Goal: Task Accomplishment & Management: Manage account settings

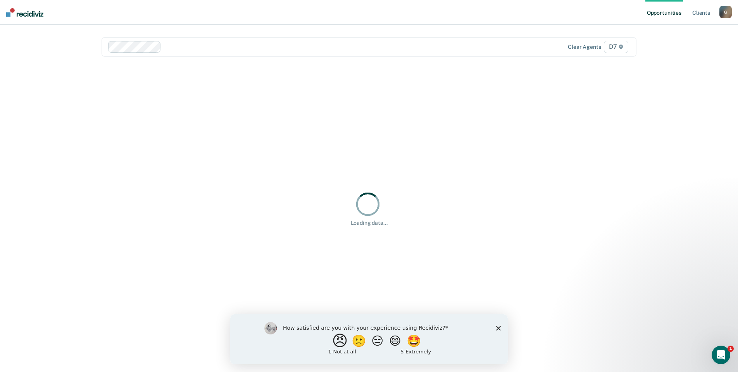
click at [333, 337] on button "😠" at bounding box center [341, 340] width 18 height 15
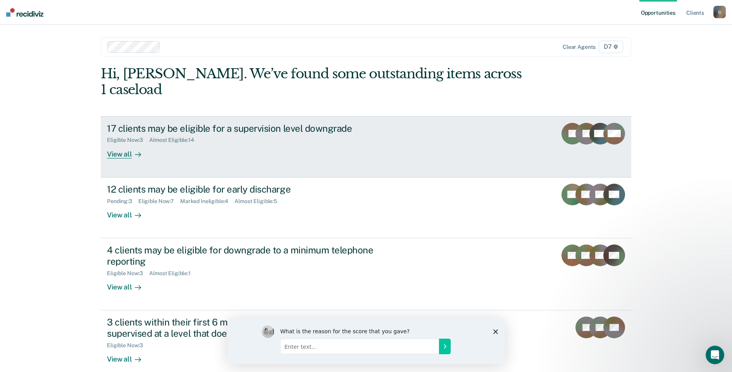
click at [328, 131] on div "17 clients may be eligible for a supervision level downgrade Eligible Now : 3 A…" at bounding box center [252, 141] width 291 height 36
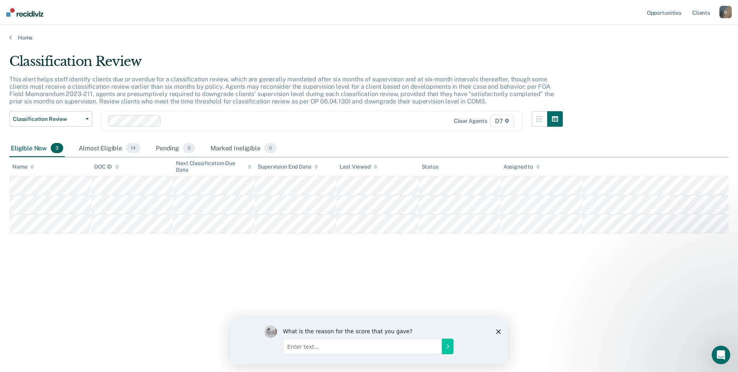
click at [501, 330] on div "What is the reason for the score that you gave?" at bounding box center [368, 340] width 277 height 46
click at [498, 332] on icon "Close survey" at bounding box center [498, 331] width 5 height 5
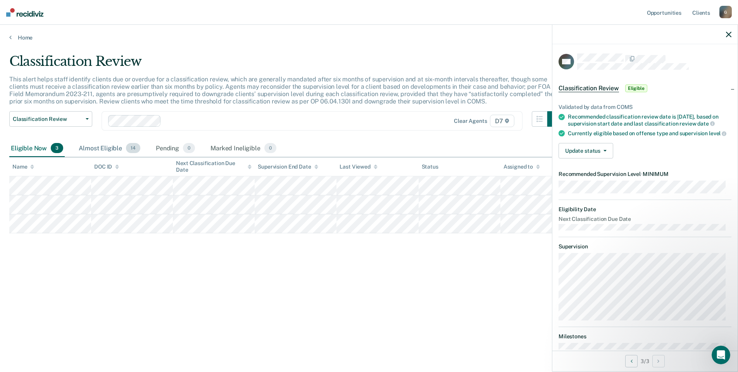
click at [107, 145] on div "Almost Eligible 14" at bounding box center [109, 148] width 65 height 17
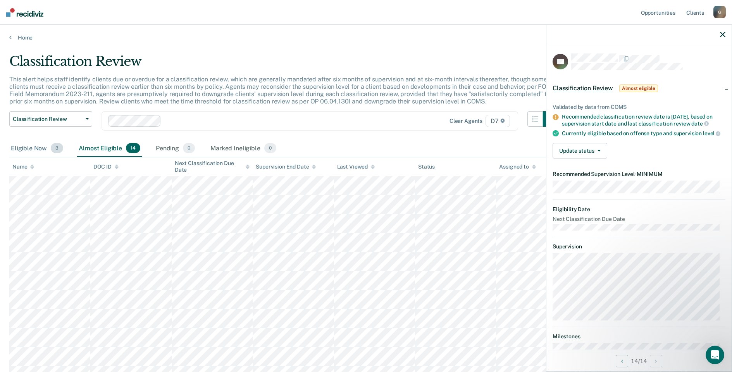
click at [25, 146] on div "Eligible Now 3" at bounding box center [36, 148] width 55 height 17
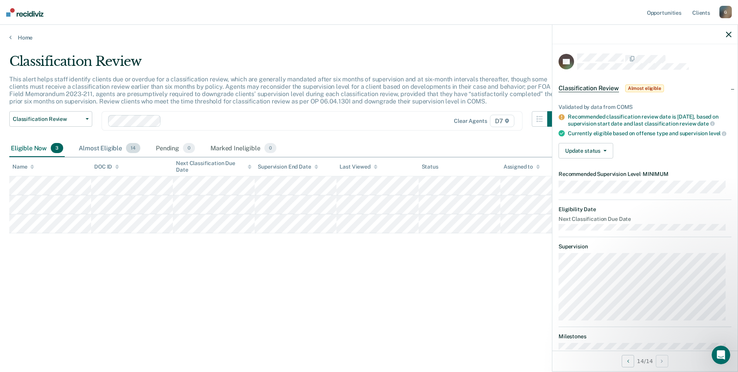
click at [115, 145] on div "Almost Eligible 14" at bounding box center [109, 148] width 65 height 17
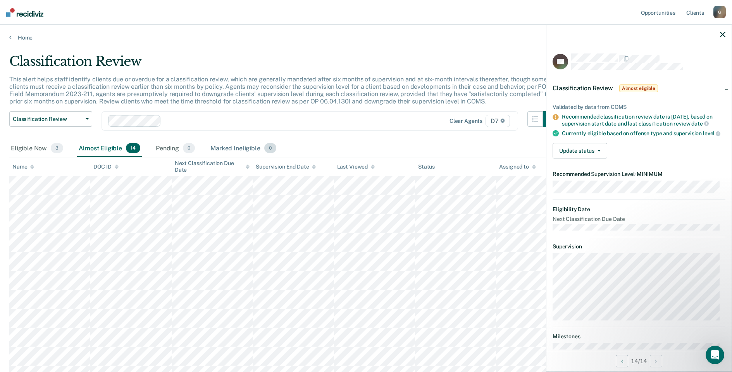
click at [233, 143] on div "Marked Ineligible 0" at bounding box center [243, 148] width 69 height 17
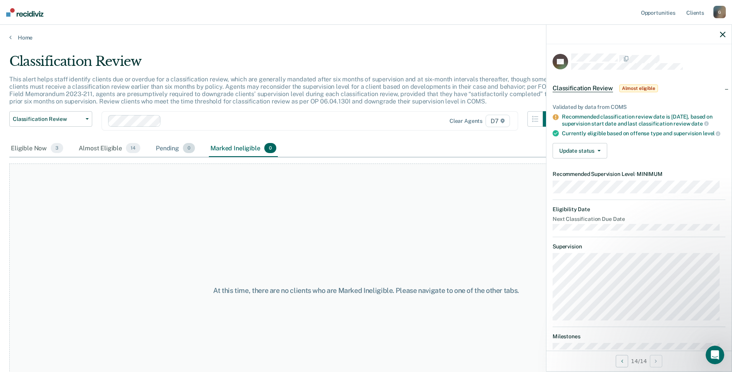
click at [162, 146] on div "Pending 0" at bounding box center [175, 148] width 42 height 17
click at [103, 144] on div "Almost Eligible 14" at bounding box center [109, 148] width 65 height 17
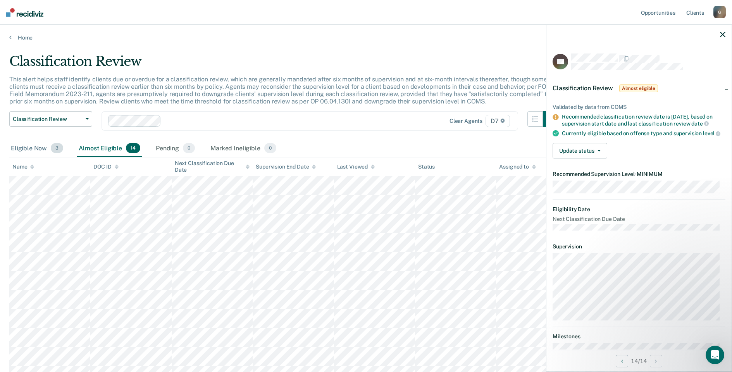
click at [23, 155] on div "Eligible Now 3" at bounding box center [36, 148] width 55 height 17
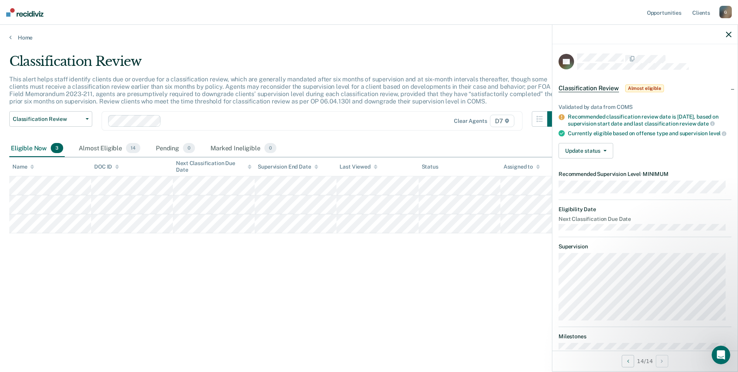
click at [733, 34] on div at bounding box center [644, 34] width 185 height 19
click at [729, 33] on icon "button" at bounding box center [728, 34] width 5 height 5
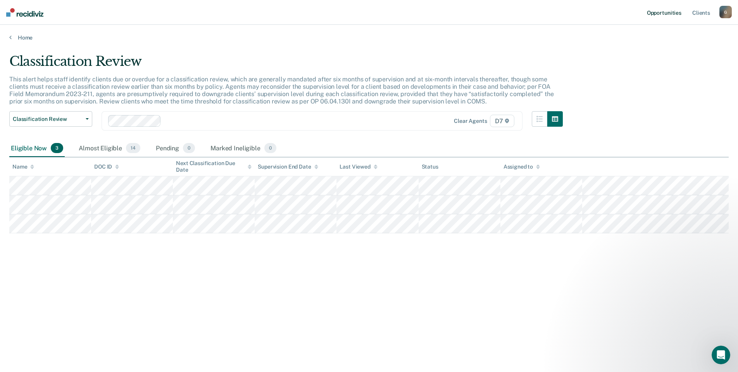
click at [669, 8] on link "Opportunities" at bounding box center [664, 12] width 38 height 25
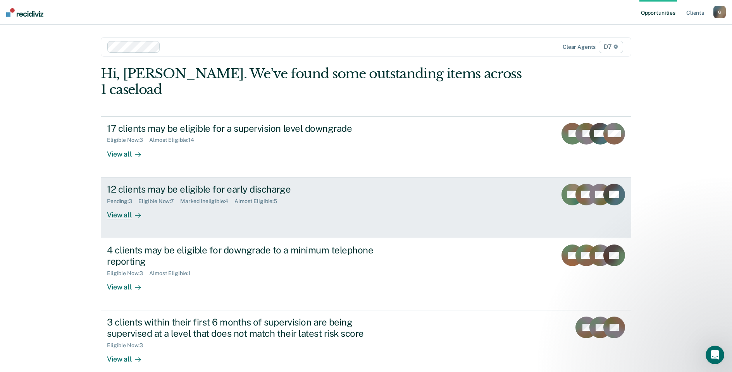
click at [174, 184] on div "12 clients may be eligible for early discharge" at bounding box center [243, 189] width 272 height 11
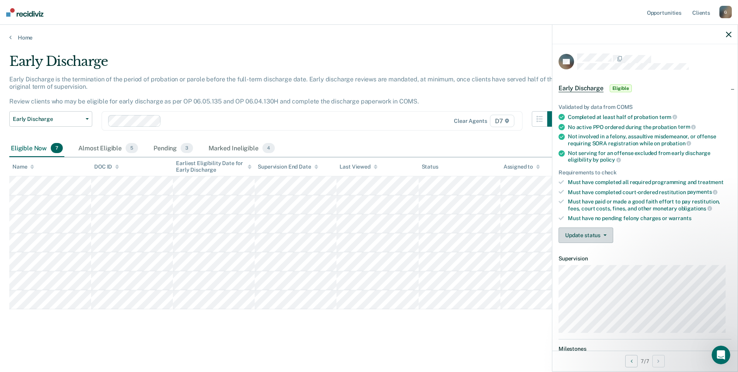
click at [606, 236] on button "Update status" at bounding box center [585, 234] width 55 height 15
click at [599, 265] on button "Mark Ineligible" at bounding box center [595, 266] width 75 height 12
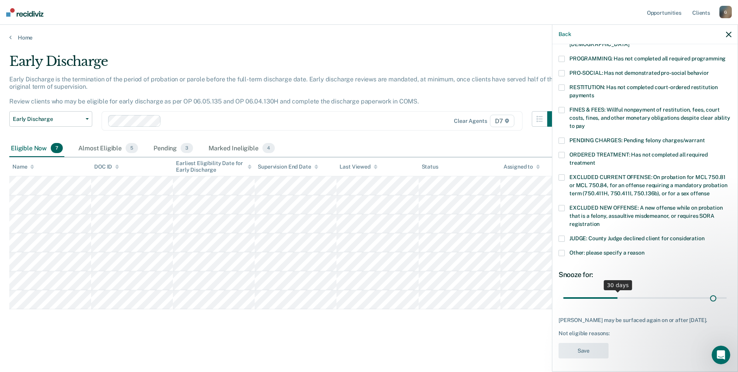
scroll to position [168, 0]
drag, startPoint x: 616, startPoint y: 288, endPoint x: 740, endPoint y: 302, distance: 125.6
type input "90"
click at [726, 302] on input "range" at bounding box center [644, 298] width 163 height 14
click at [562, 250] on span at bounding box center [561, 253] width 6 height 6
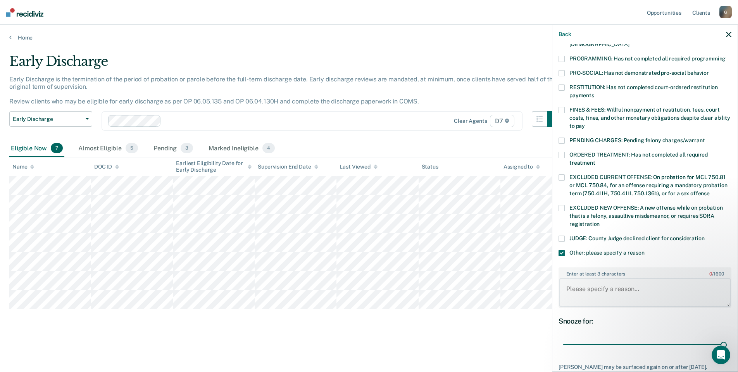
click at [576, 278] on textarea "Enter at least 3 characters 0 / 1600" at bounding box center [644, 292] width 171 height 29
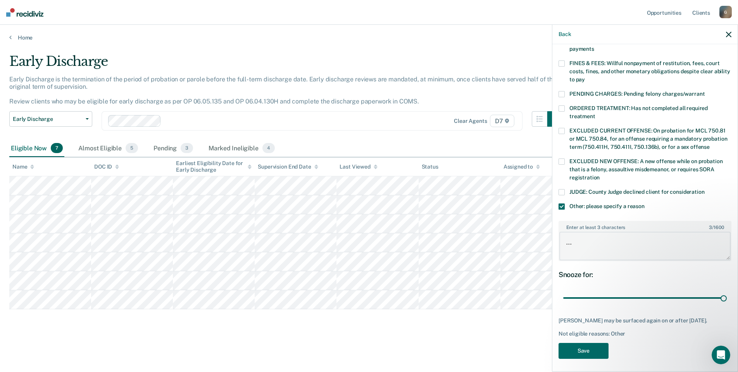
scroll to position [215, 0]
type textarea "..."
click at [573, 354] on button "Save" at bounding box center [583, 350] width 50 height 16
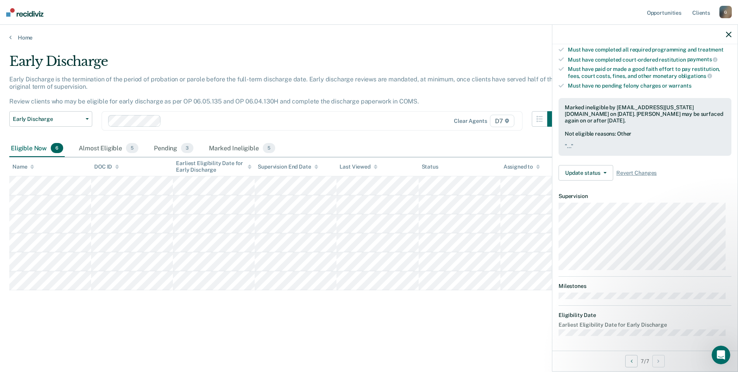
scroll to position [71, 0]
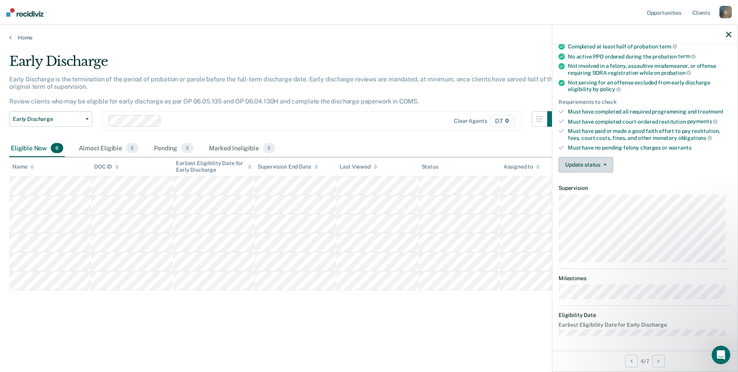
click at [573, 160] on button "Update status" at bounding box center [585, 164] width 55 height 15
click at [604, 198] on button "Mark Ineligible" at bounding box center [595, 195] width 75 height 12
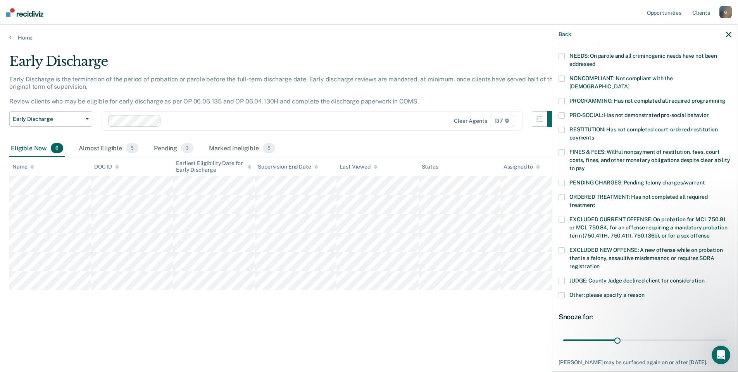
scroll to position [168, 0]
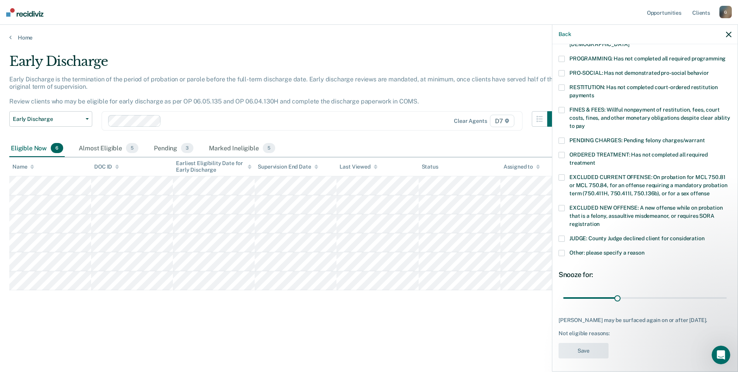
click at [564, 250] on label "Other: please specify a reason" at bounding box center [644, 254] width 173 height 8
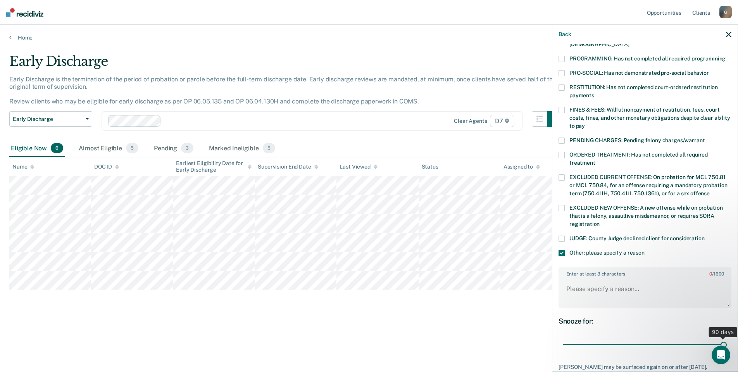
drag, startPoint x: 616, startPoint y: 340, endPoint x: 740, endPoint y: 356, distance: 124.9
type input "90"
click at [726, 351] on input "range" at bounding box center [644, 345] width 163 height 14
click at [589, 278] on textarea "Enter at least 3 characters 0 / 1600" at bounding box center [644, 292] width 171 height 29
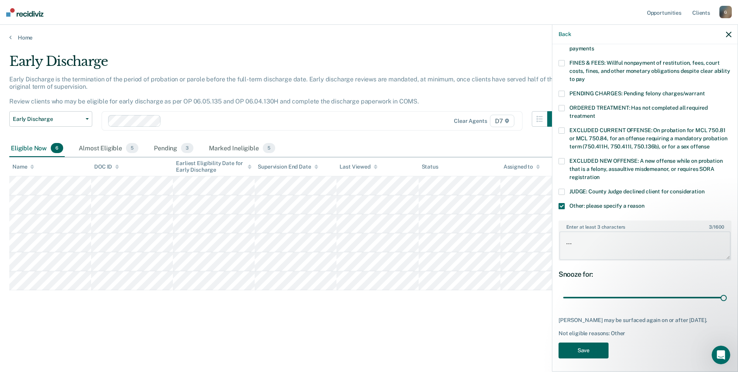
type textarea "..."
click at [585, 353] on button "Save" at bounding box center [583, 350] width 50 height 16
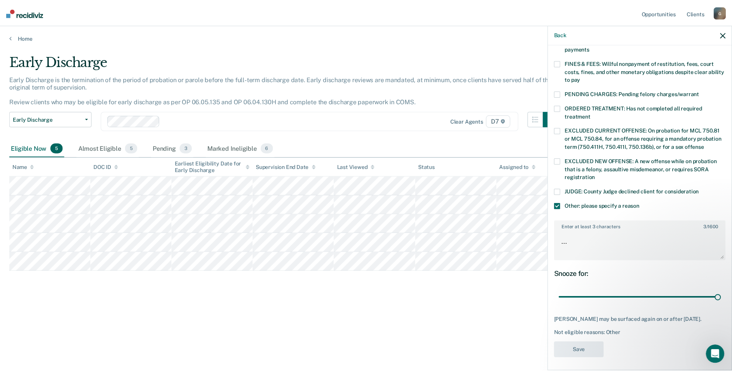
scroll to position [141, 0]
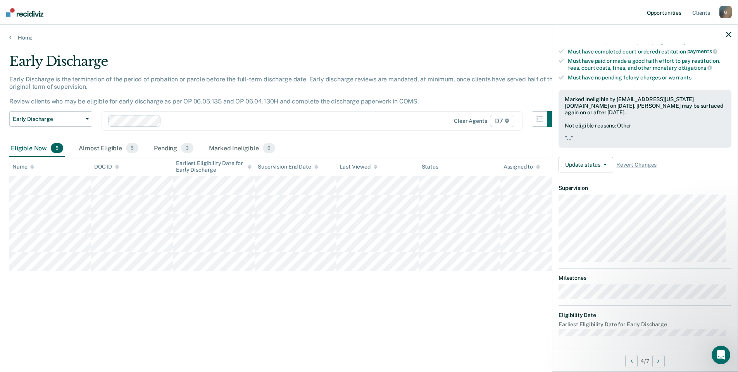
click at [675, 13] on link "Opportunities" at bounding box center [664, 12] width 38 height 25
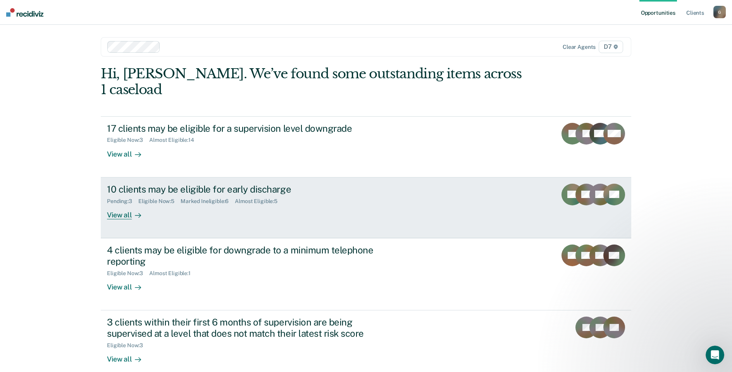
click at [159, 198] on div "10 clients may be eligible for early discharge Pending : 3 Eligible Now : 5 Mar…" at bounding box center [252, 202] width 291 height 36
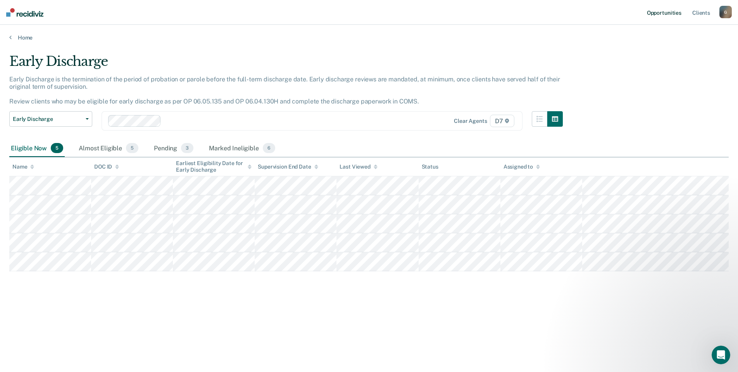
click at [668, 10] on link "Opportunities" at bounding box center [664, 12] width 38 height 25
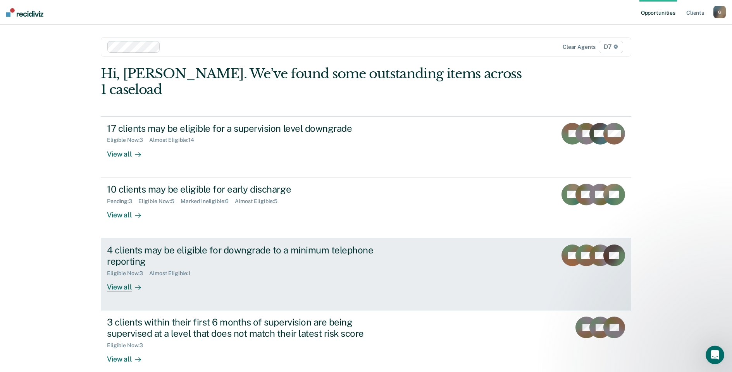
click at [181, 244] on div "4 clients may be eligible for downgrade to a minimum telephone reporting" at bounding box center [243, 255] width 272 height 22
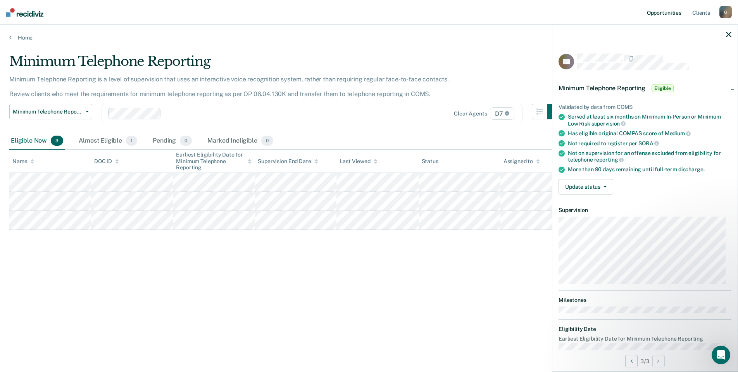
click at [664, 16] on link "Opportunities" at bounding box center [664, 12] width 38 height 25
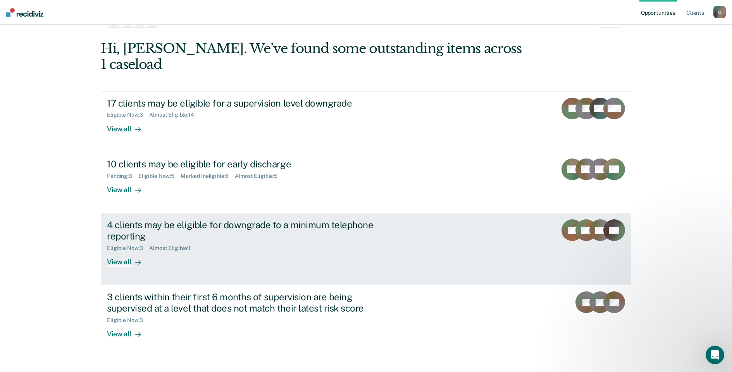
scroll to position [26, 0]
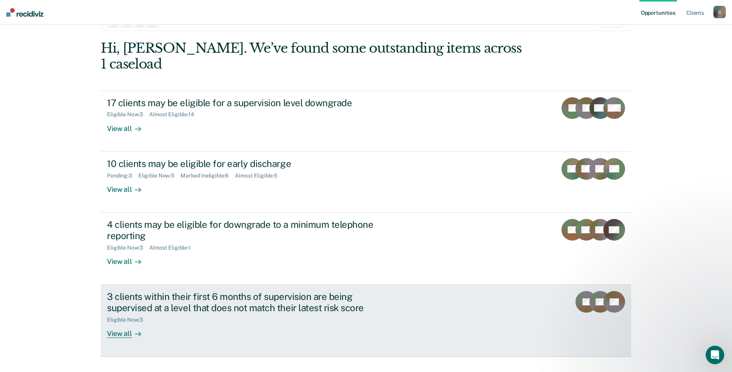
click at [227, 313] on div "Eligible Now : 3" at bounding box center [243, 318] width 272 height 10
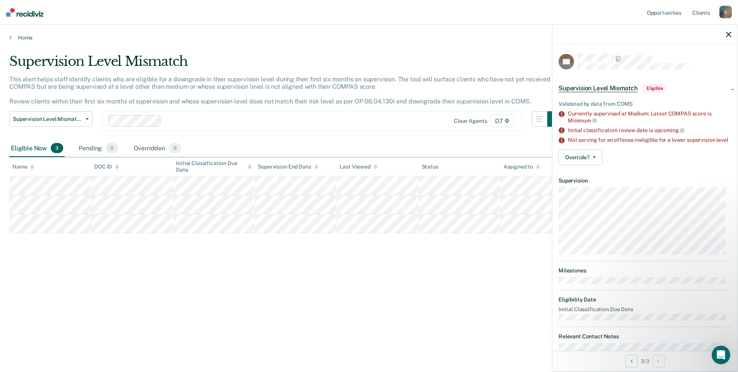
click at [111, 259] on div "Supervision Level Mismatch This alert helps staff identify clients who are elig…" at bounding box center [368, 183] width 719 height 260
click at [657, 22] on link "Opportunities" at bounding box center [664, 12] width 38 height 25
